Goal: Register for event/course

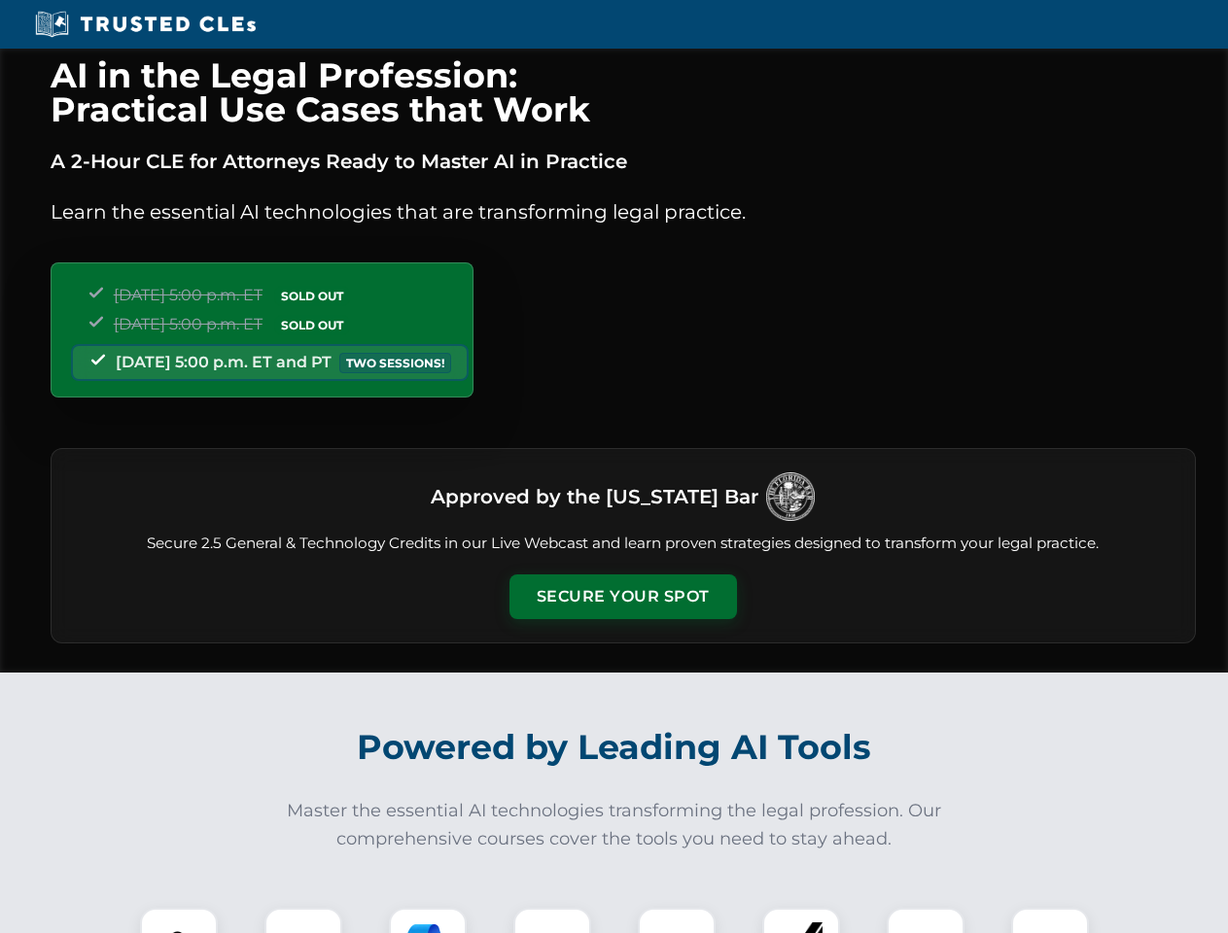
click at [622, 597] on button "Secure Your Spot" at bounding box center [624, 597] width 228 height 45
click at [179, 921] on img at bounding box center [179, 947] width 56 height 56
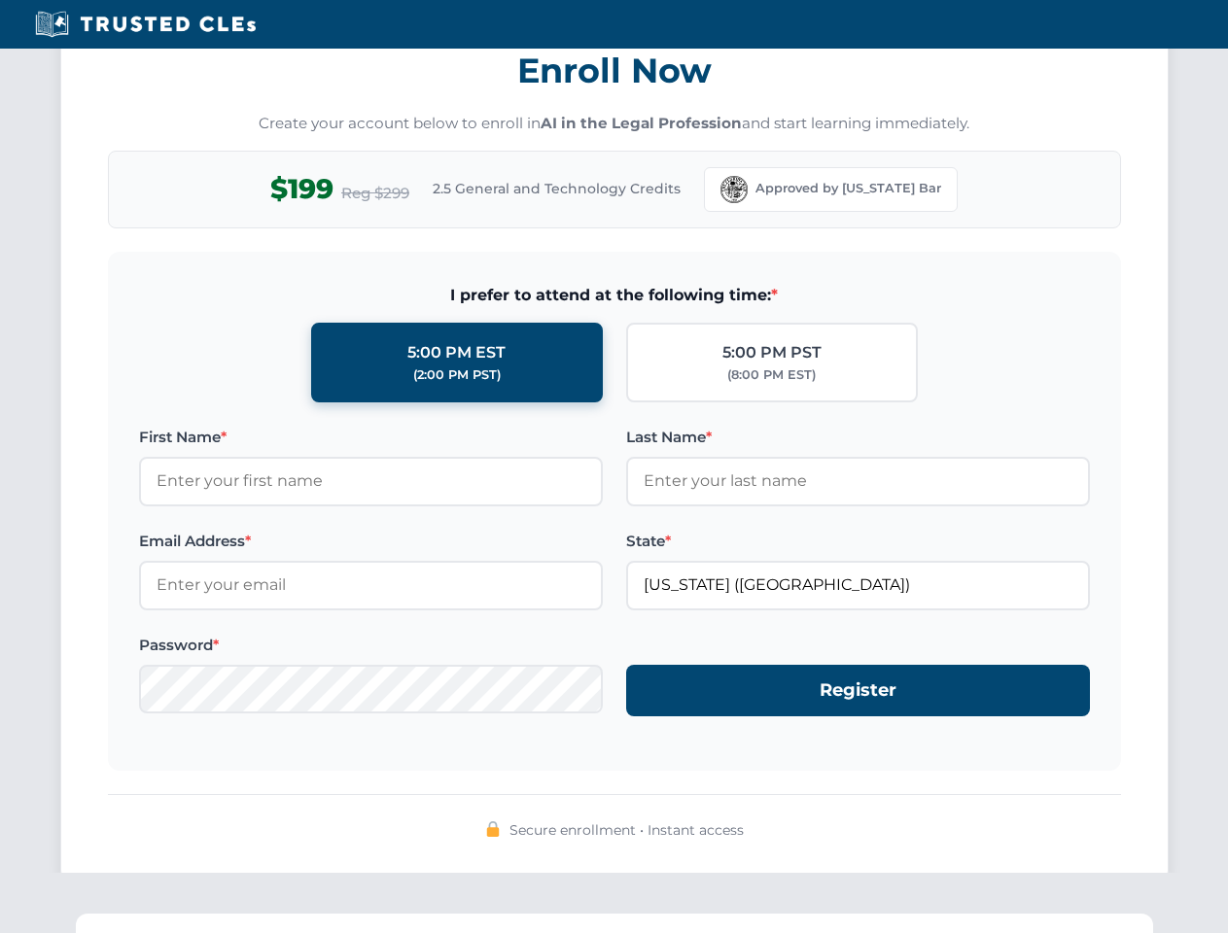
scroll to position [1909, 0]
